Goal: Transaction & Acquisition: Purchase product/service

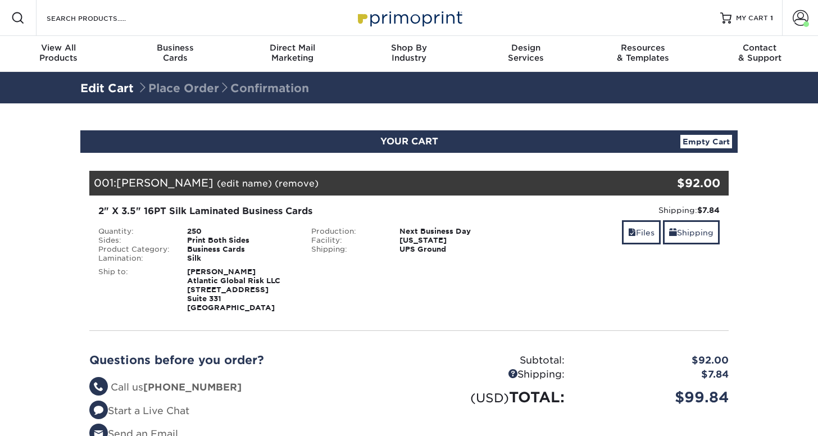
select select "245140"
click at [676, 238] on link "Shipping" at bounding box center [691, 232] width 57 height 24
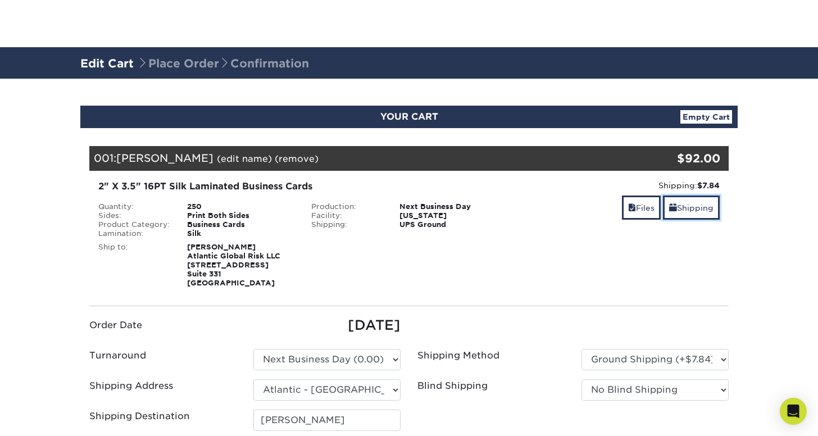
scroll to position [60, 0]
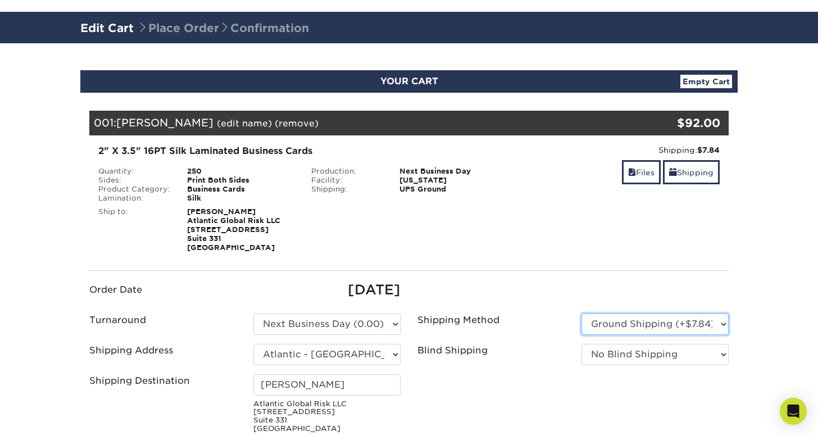
click at [612, 324] on select "Please Select Ground Shipping (+$7.84) 3 Day Shipping Service (+$20.08) 2 Day A…" at bounding box center [654, 323] width 147 height 21
select select "13"
click at [581, 313] on select "Please Select Ground Shipping (+$7.84) 3 Day Shipping Service (+$20.08) 2 Day A…" at bounding box center [654, 323] width 147 height 21
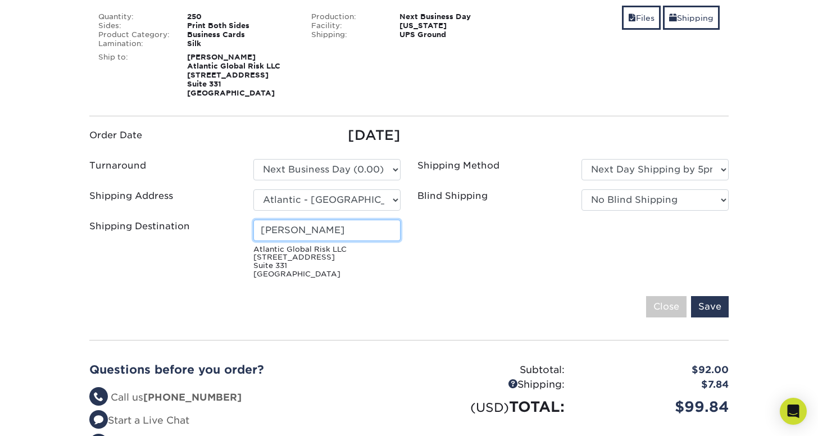
drag, startPoint x: 360, startPoint y: 231, endPoint x: 234, endPoint y: 231, distance: 125.8
click at [234, 231] on div "Shipping Destination Teyshawn Jackson Atlantic Global Risk LLC 125 High St Suit…" at bounding box center [245, 251] width 328 height 63
paste input "Alexandra Fischbein Bowma"
type input "Alexandra Fischbein Bowman"
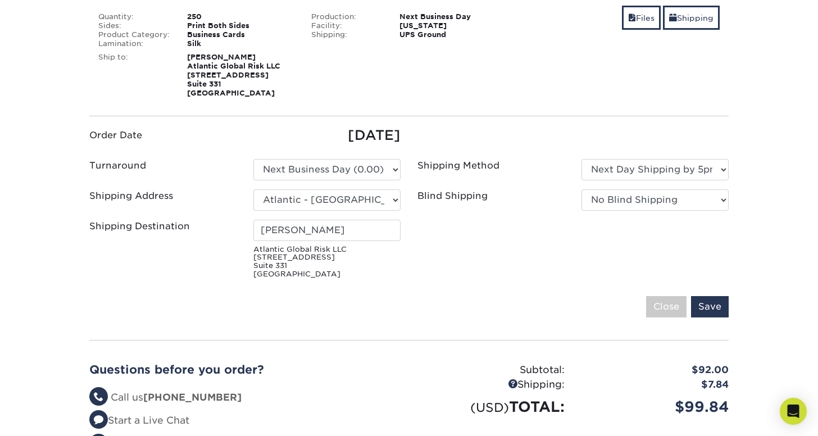
click at [456, 248] on ul "Order Date 10/02/2025 Turnaround Please Select Select One" at bounding box center [409, 204] width 656 height 158
click at [707, 303] on input "Save" at bounding box center [710, 306] width 38 height 21
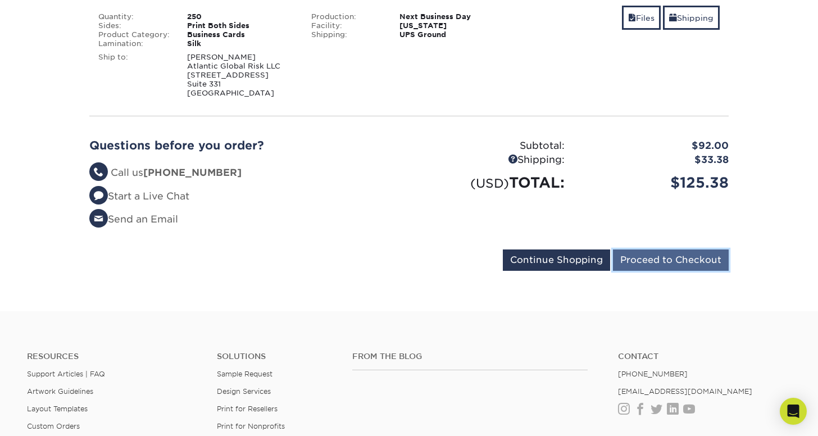
click at [677, 263] on input "Proceed to Checkout" at bounding box center [671, 259] width 116 height 21
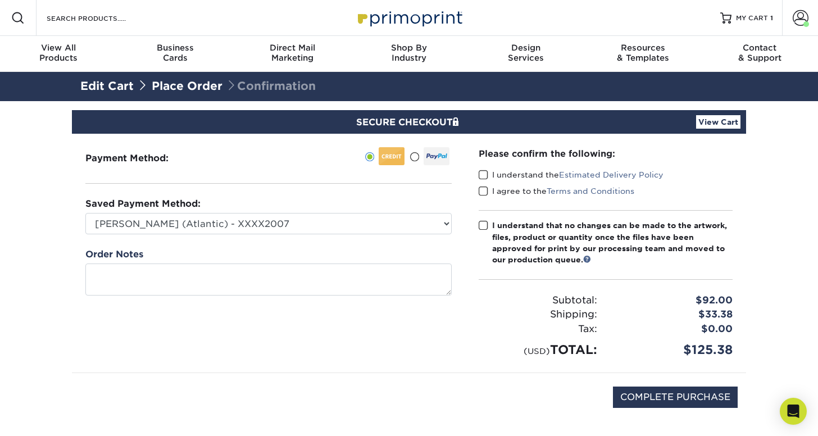
click at [485, 175] on span at bounding box center [484, 175] width 10 height 11
click at [0, 0] on input "I understand the Estimated Delivery Policy" at bounding box center [0, 0] width 0 height 0
drag, startPoint x: 483, startPoint y: 189, endPoint x: 485, endPoint y: 199, distance: 9.7
click at [483, 189] on span at bounding box center [484, 191] width 10 height 11
click at [0, 0] on input "I agree to the Terms and Conditions" at bounding box center [0, 0] width 0 height 0
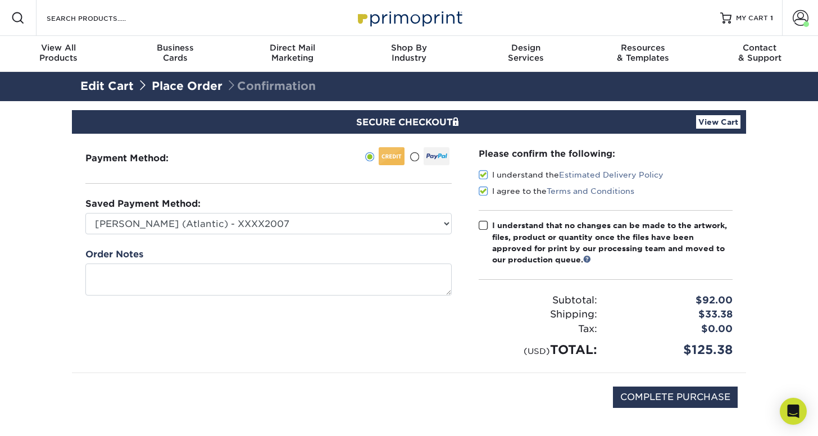
click at [485, 224] on span at bounding box center [484, 225] width 10 height 11
click at [0, 0] on input "I understand that no changes can be made to the artwork, files, product or quan…" at bounding box center [0, 0] width 0 height 0
click at [650, 389] on input "COMPLETE PURCHASE" at bounding box center [675, 396] width 125 height 21
type input "PROCESSING, PLEASE WAIT..."
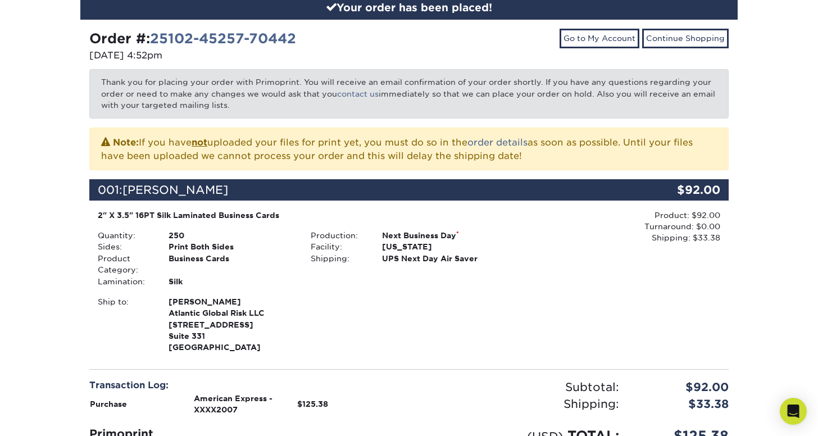
scroll to position [48, 0]
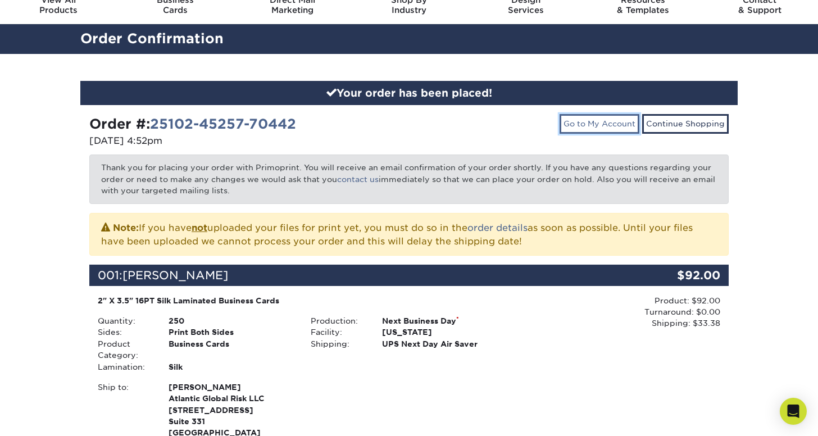
click at [587, 121] on link "Go to My Account" at bounding box center [599, 123] width 80 height 19
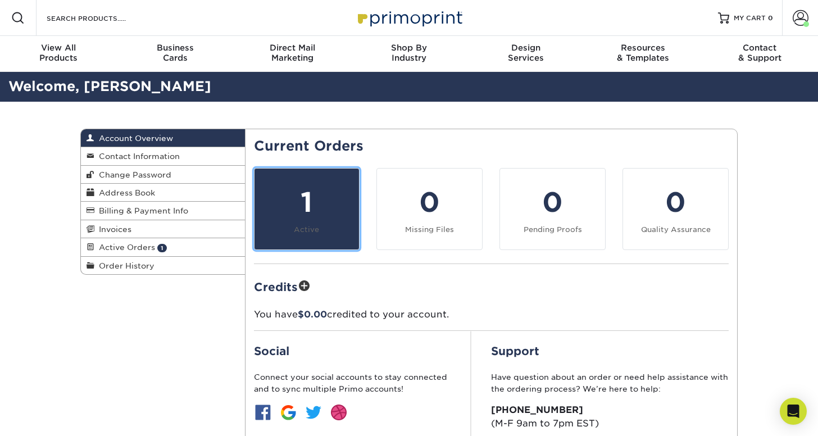
click at [338, 213] on div "1" at bounding box center [307, 202] width 92 height 40
